Goal: Connect with others: Connect with others

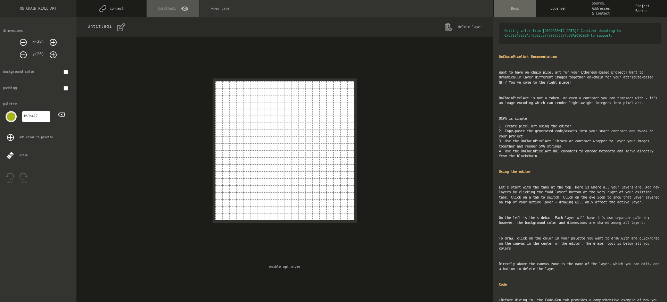
click at [111, 9] on button "connect" at bounding box center [110, 8] width 69 height 17
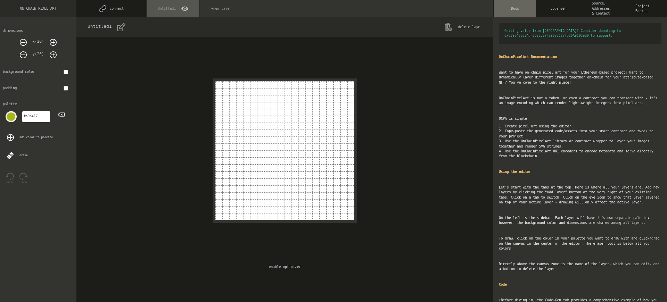
click at [111, 9] on button "connect" at bounding box center [110, 8] width 69 height 17
